Goal: Check status: Check status

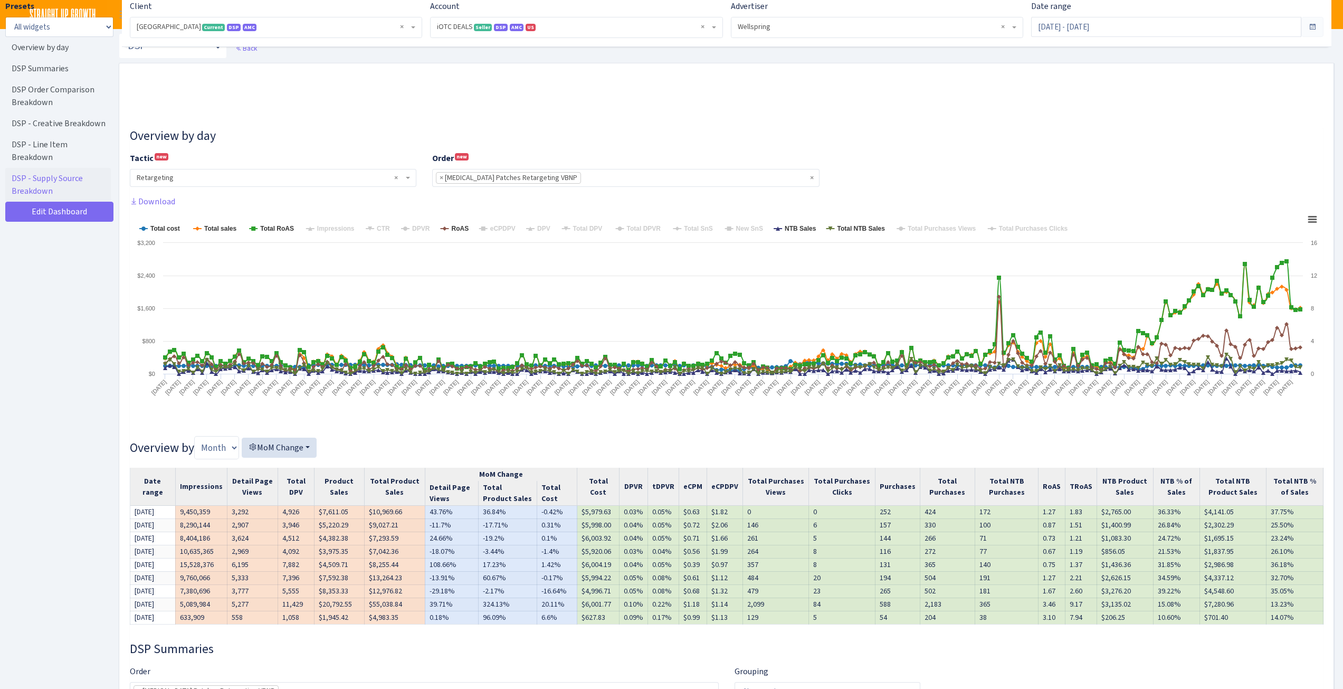
select select "1442369718141634"
select select "577491891568652009"
select select "retargeting"
select select "579046857788766031"
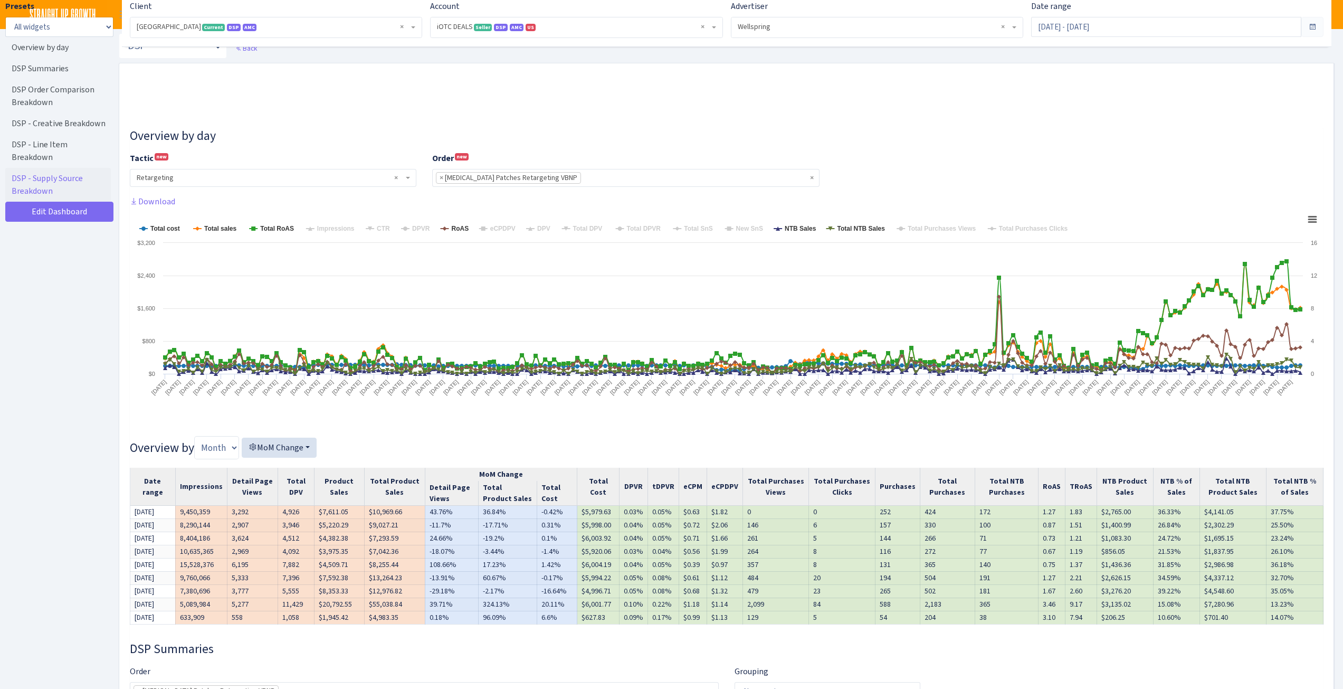
select select "retargeting"
select select "583771122469210384"
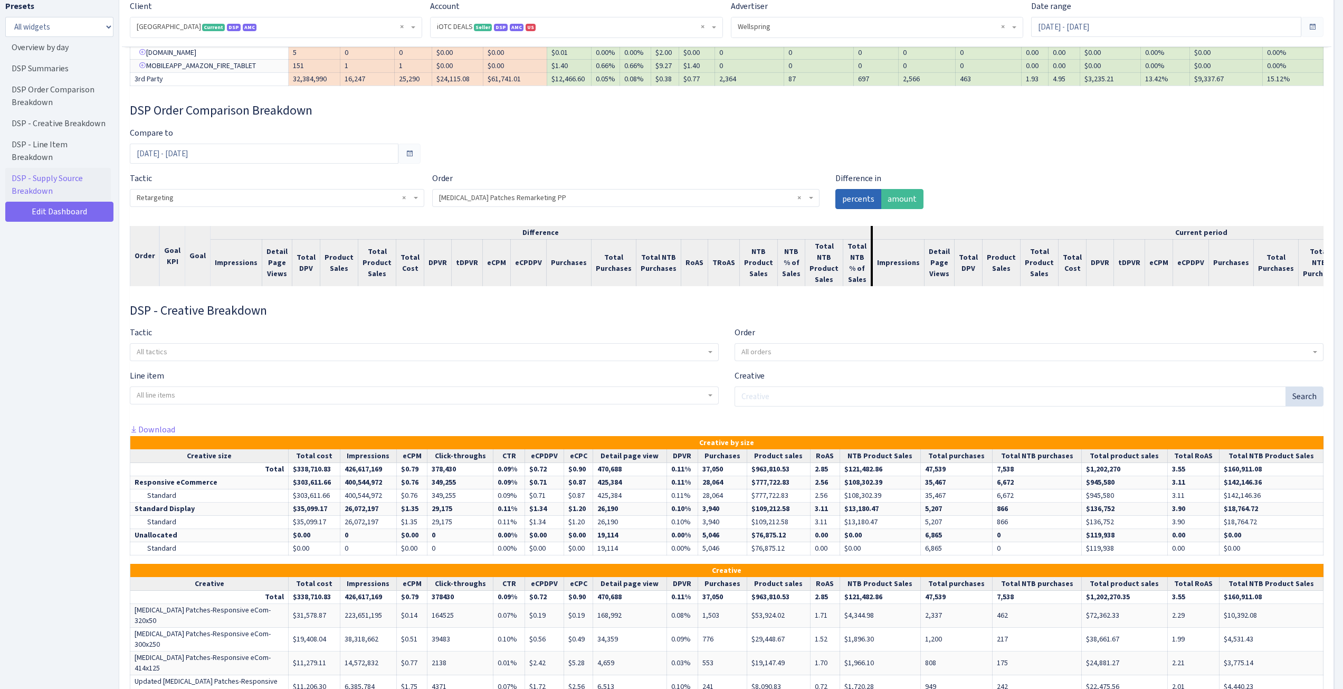
scroll to position [11, 0]
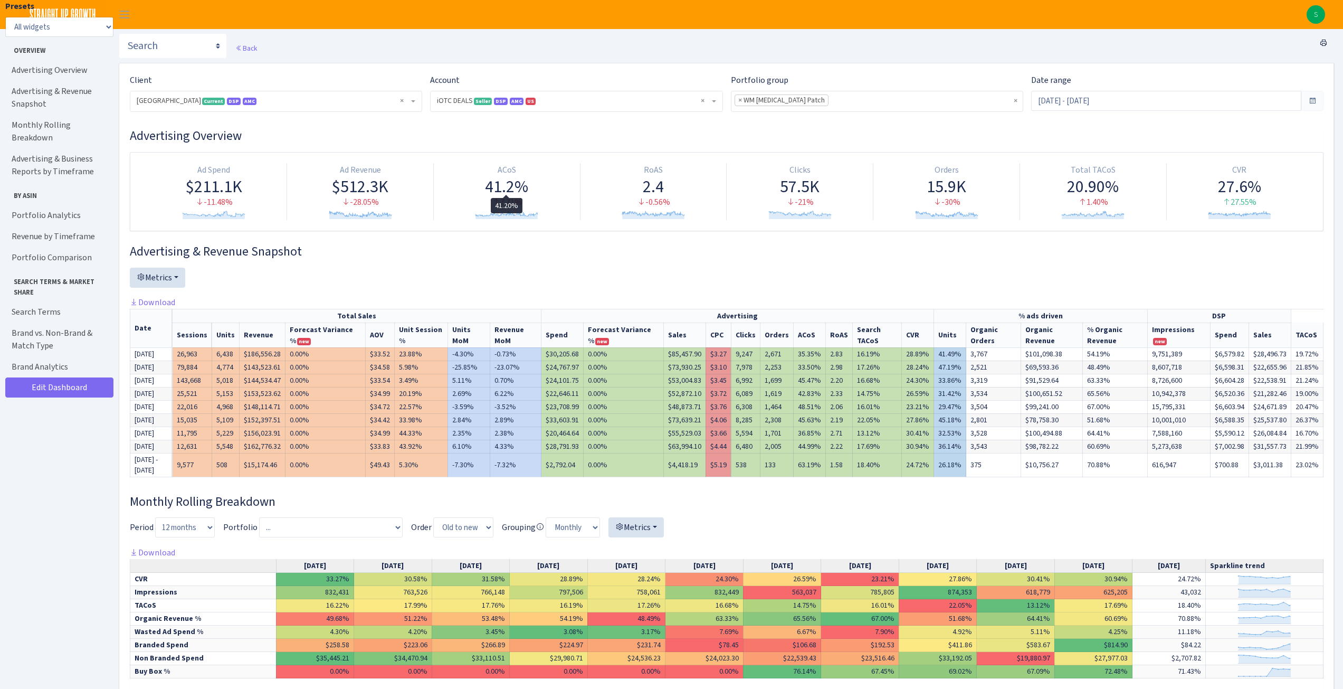
select select "1442369718141634"
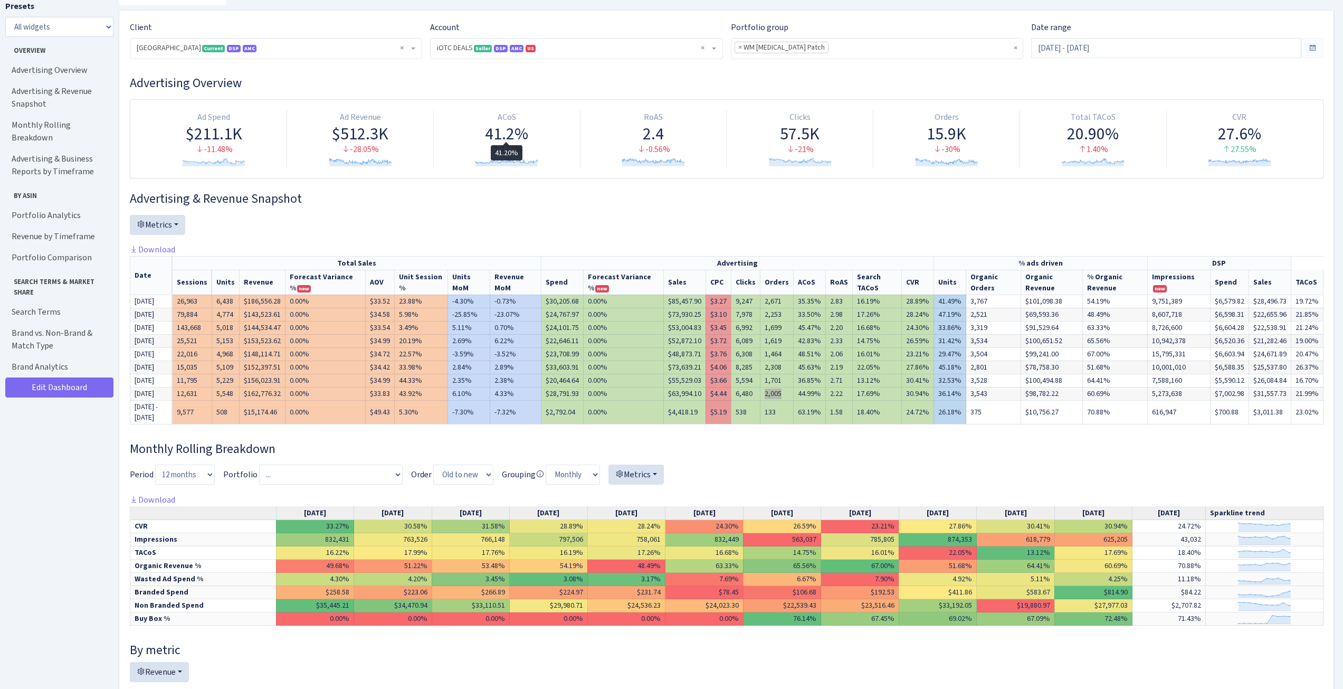
scroll to position [53, 0]
